Goal: Find specific page/section: Find specific page/section

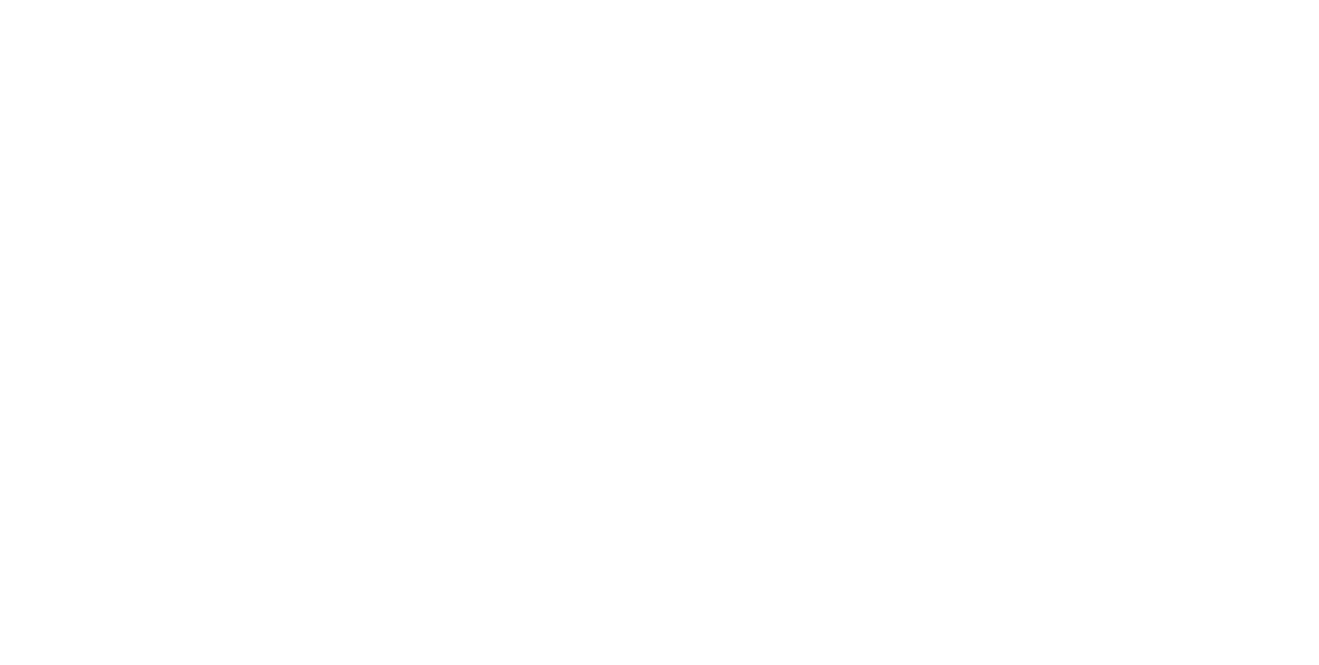
scroll to position [5, 0]
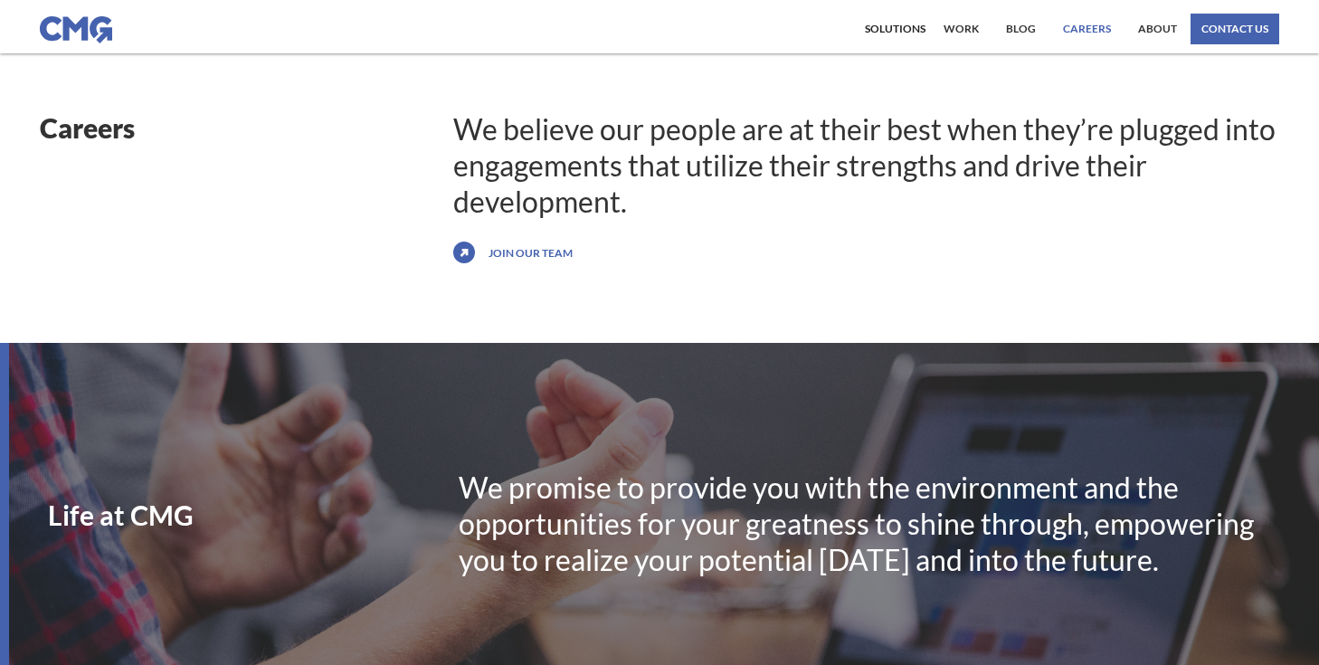
click at [1087, 30] on link "Careers" at bounding box center [1087, 29] width 57 height 31
click at [1092, 17] on link "Careers" at bounding box center [1087, 29] width 57 height 31
click at [540, 265] on link "Join our team" at bounding box center [530, 252] width 93 height 29
